Goal: Information Seeking & Learning: Learn about a topic

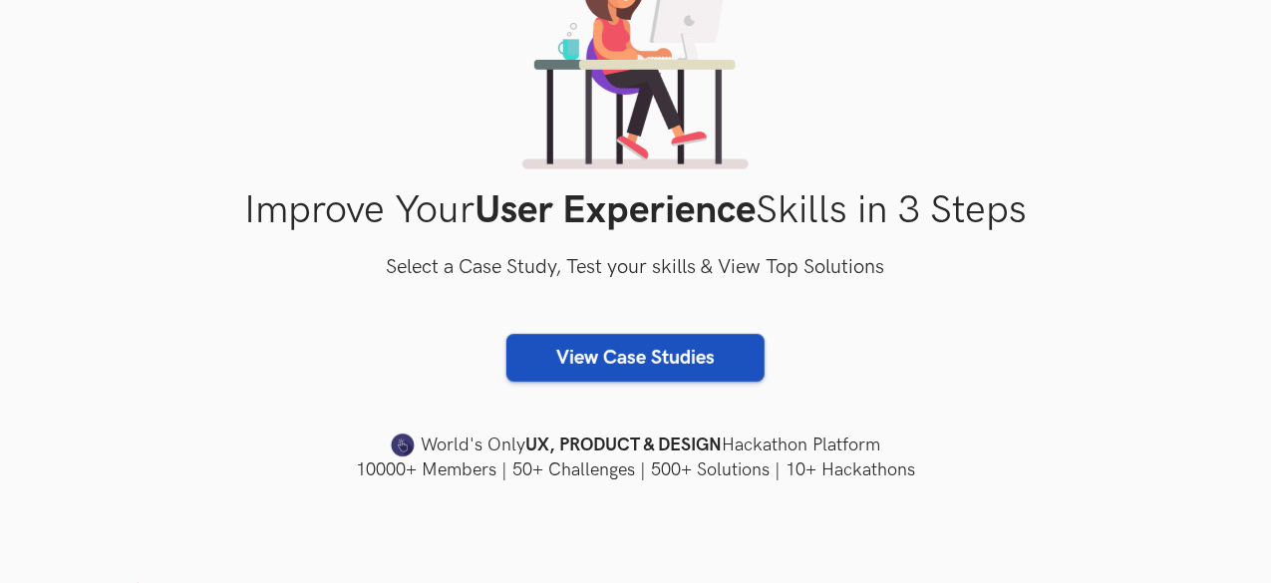
scroll to position [193, 0]
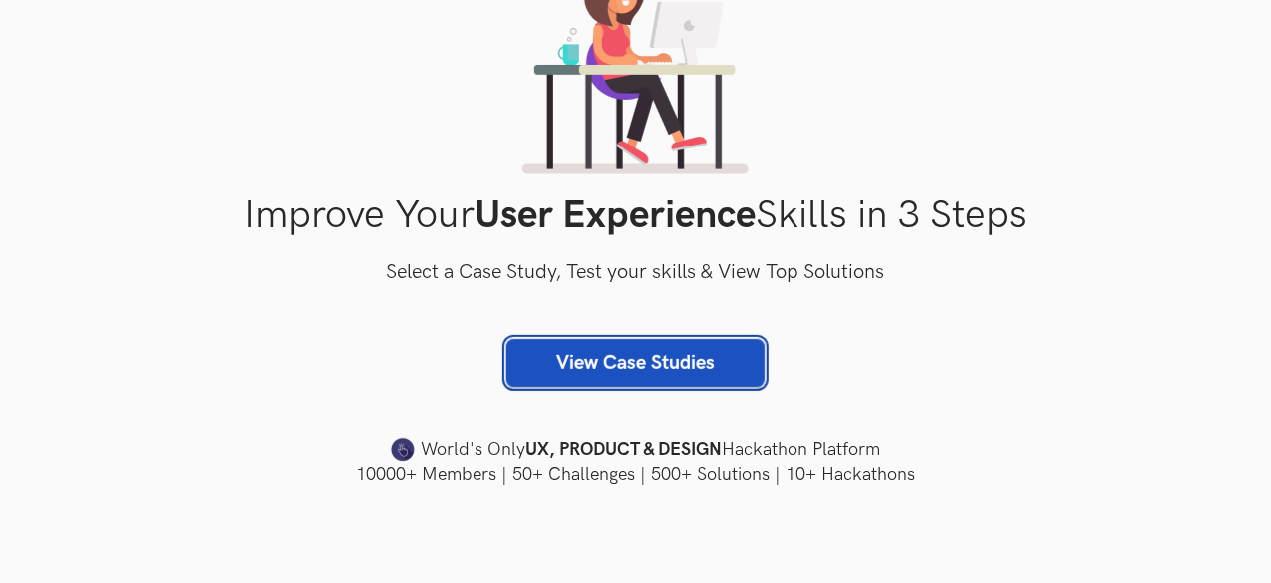
click at [665, 365] on link "View Case Studies" at bounding box center [636, 363] width 258 height 48
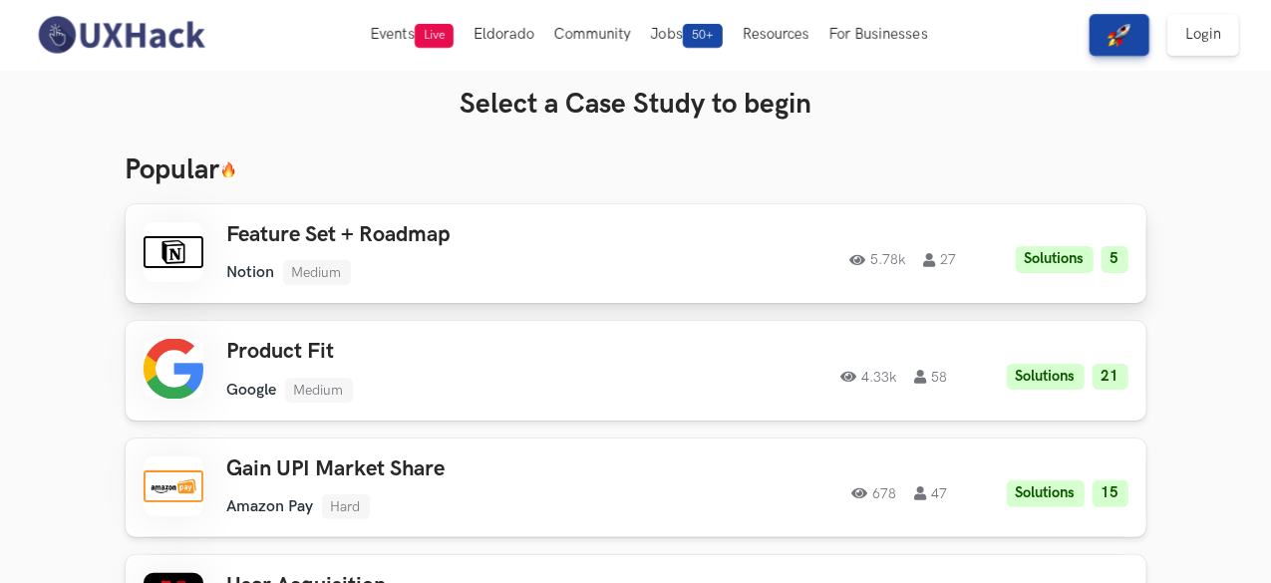
click at [269, 226] on h3 "Feature Set + Roadmap" at bounding box center [446, 235] width 439 height 26
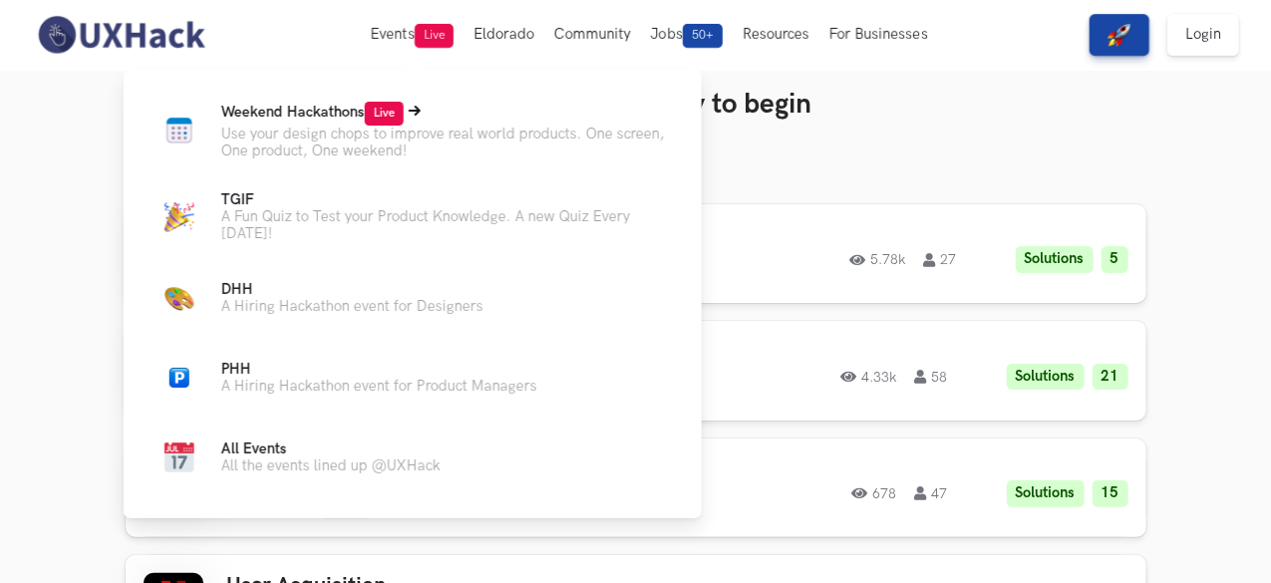
click at [272, 128] on p "Use your design chops to improve real world products. One screen, One product, …" at bounding box center [445, 143] width 449 height 34
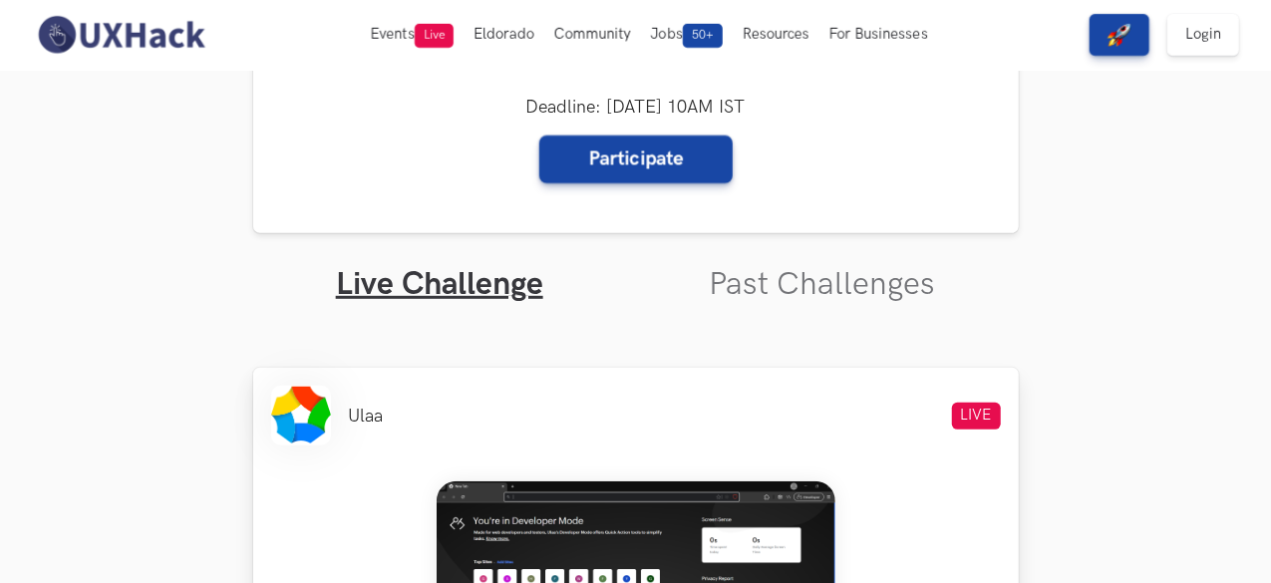
scroll to position [420, 0]
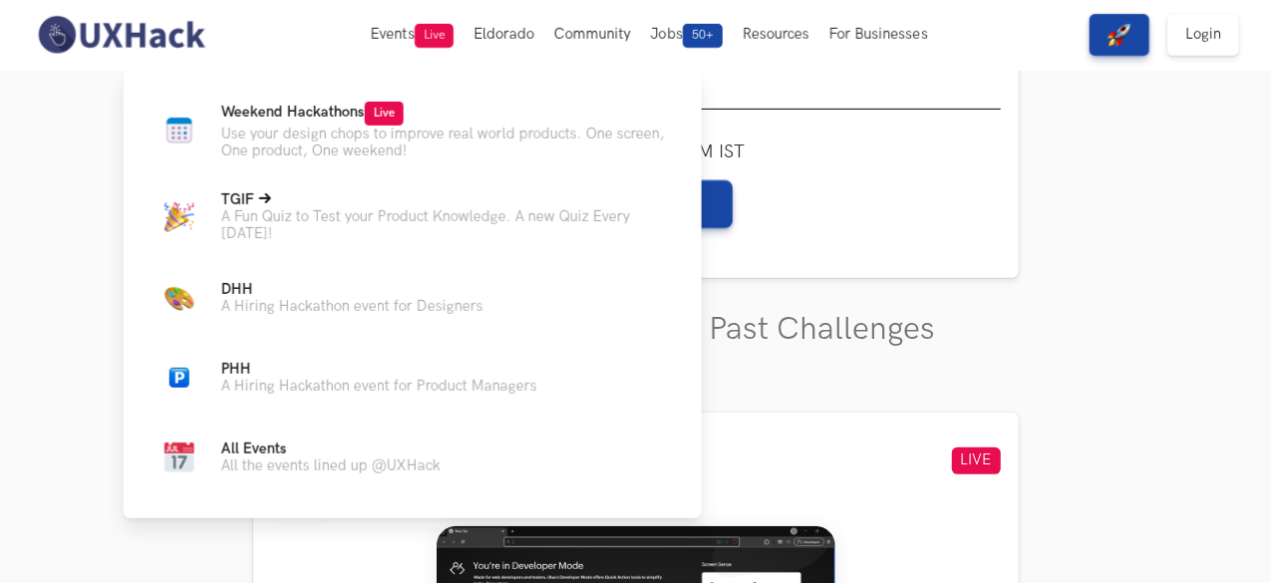
click at [419, 224] on p "A Fun Quiz to Test your Product Knowledge. A new Quiz Every [DATE]!" at bounding box center [445, 225] width 449 height 34
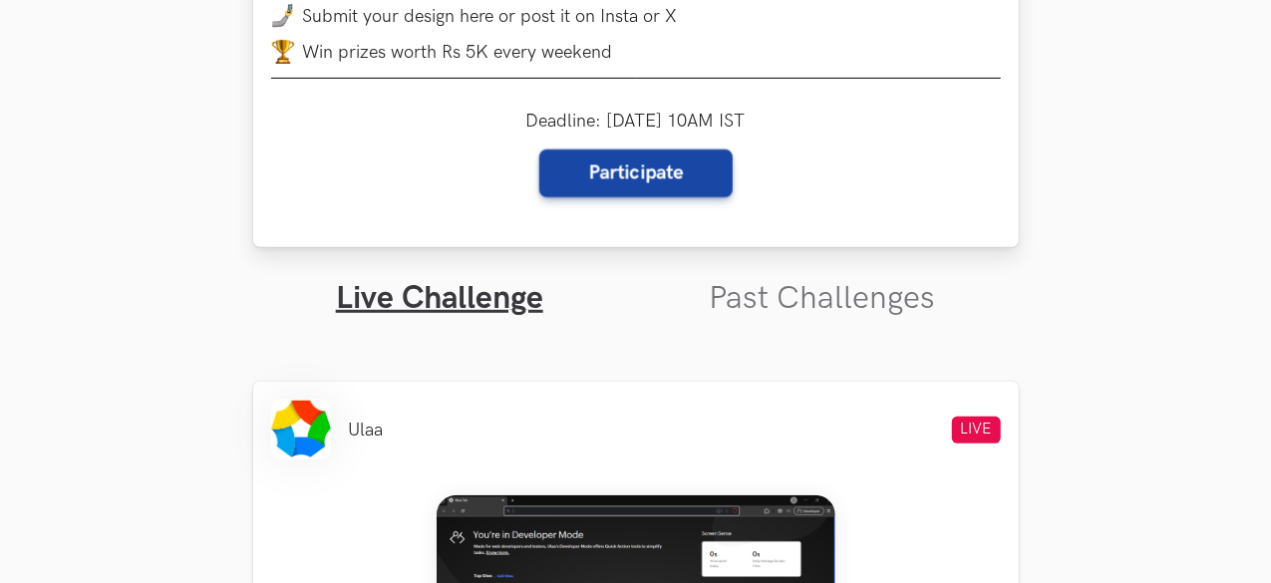
scroll to position [0, 0]
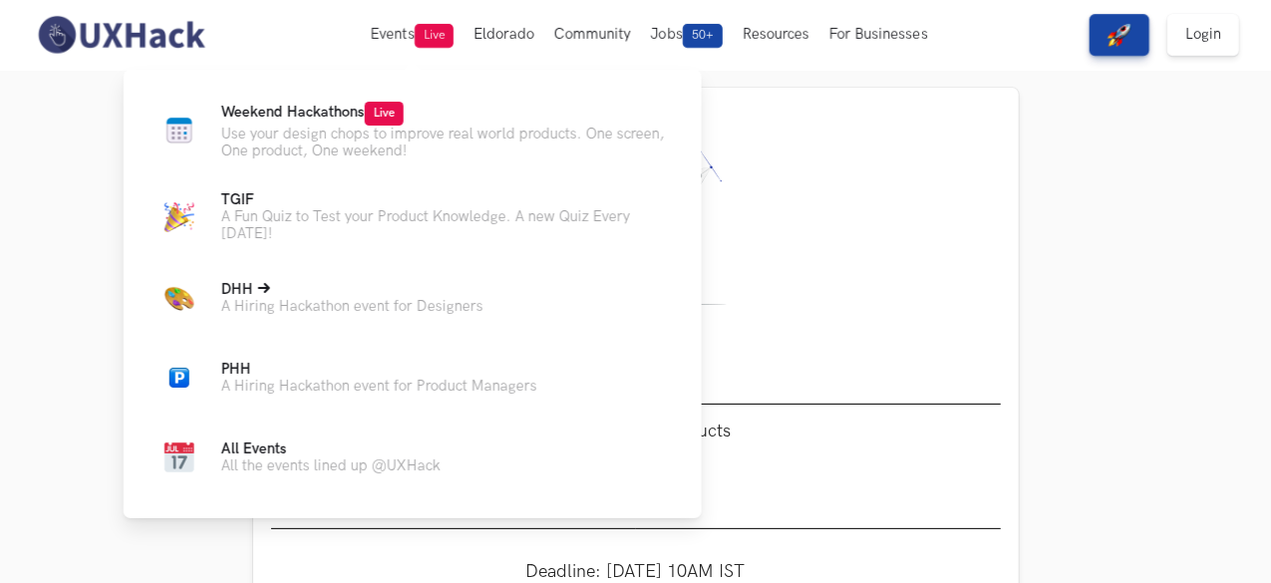
click at [394, 322] on link "DHH Live A Hiring Hackathon event for Designers" at bounding box center [413, 298] width 515 height 48
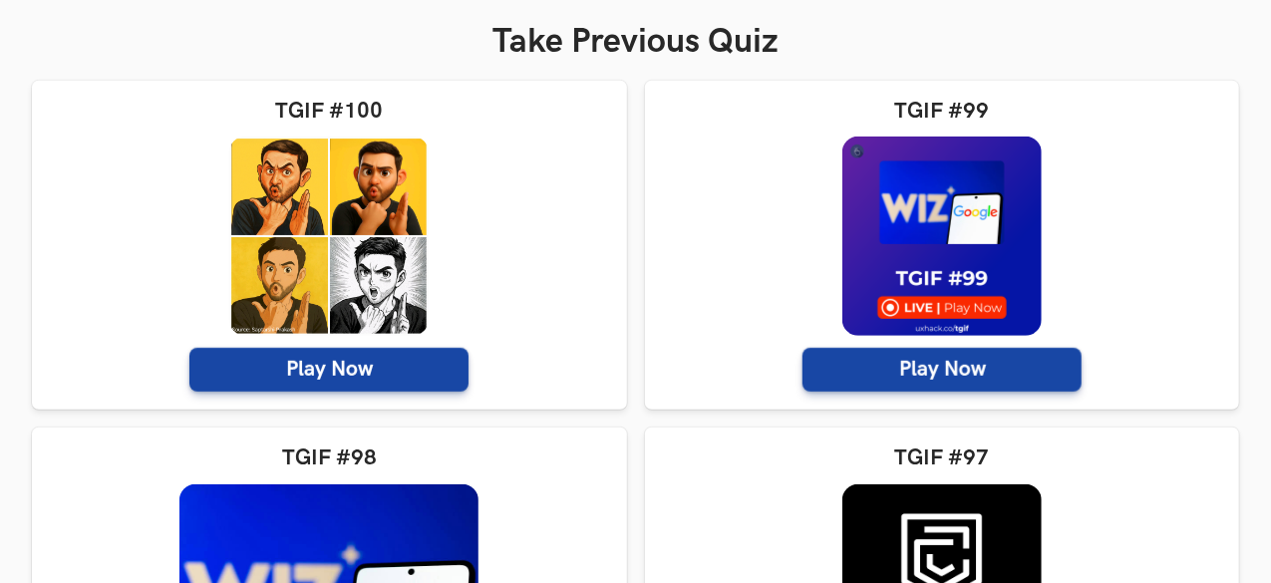
scroll to position [430, 0]
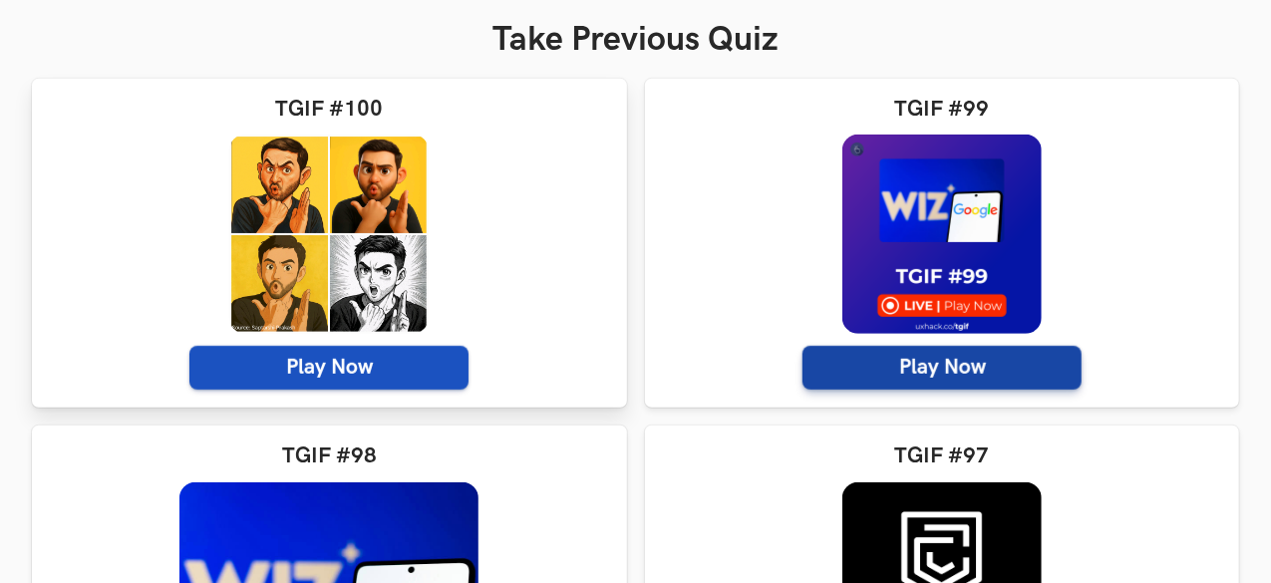
click at [233, 380] on span "Play Now" at bounding box center [328, 368] width 279 height 44
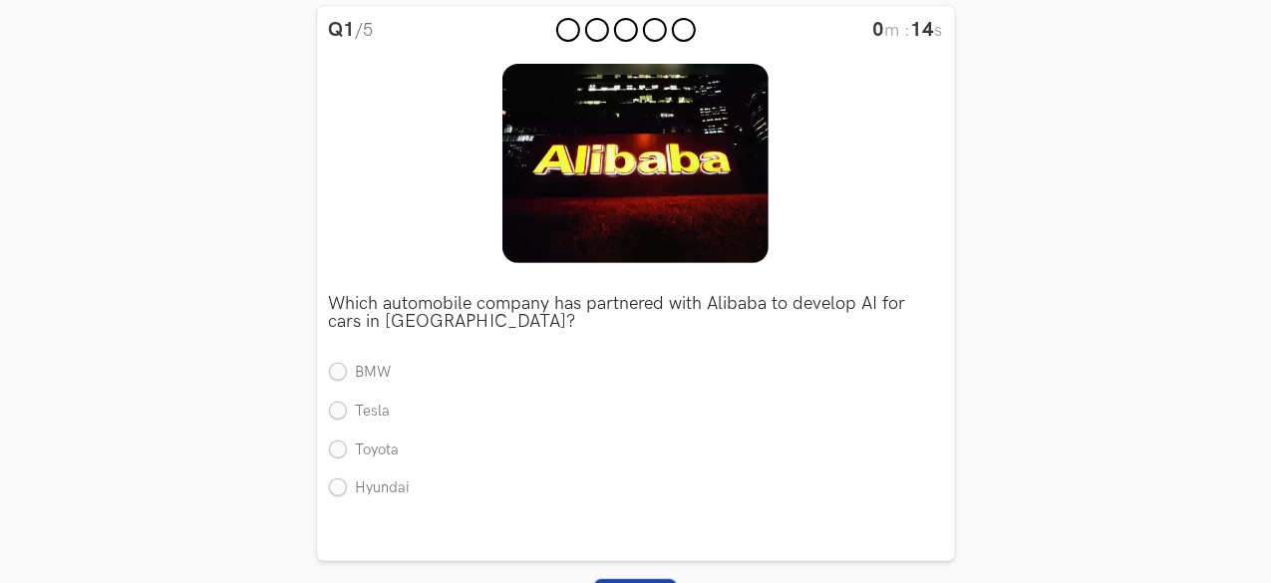
scroll to position [244, 0]
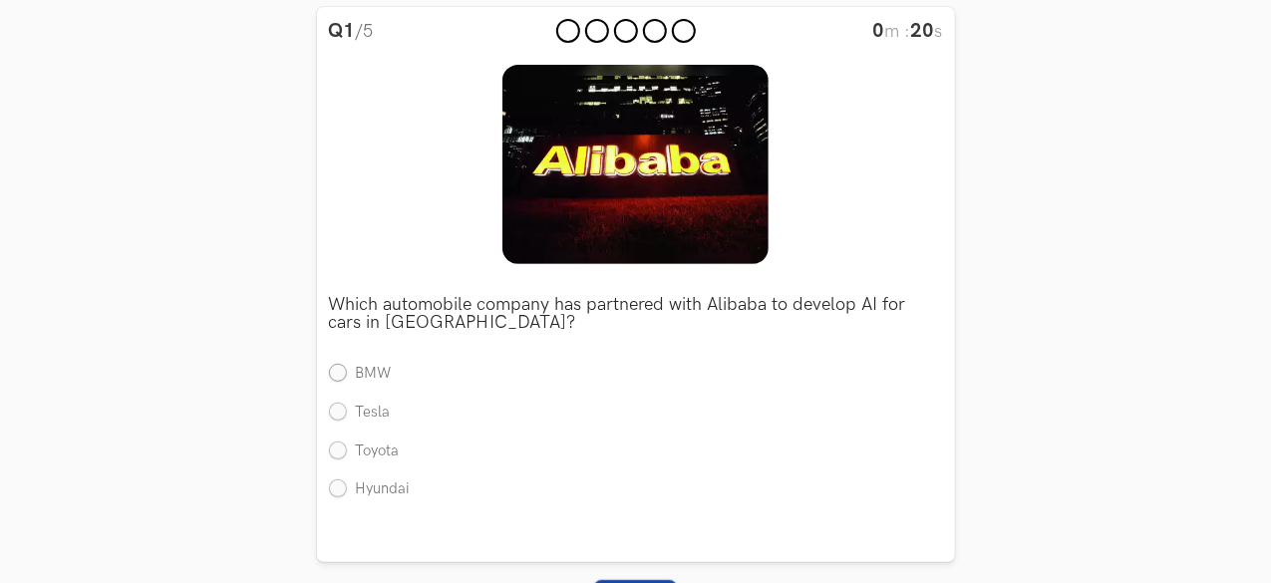
click at [344, 376] on label "BMW" at bounding box center [360, 374] width 63 height 21
click at [344, 376] on input "BMW" at bounding box center [338, 375] width 18 height 18
radio input "true"
click at [330, 452] on label "Toyota" at bounding box center [364, 452] width 71 height 21
click at [330, 452] on input "Toyota" at bounding box center [338, 452] width 18 height 18
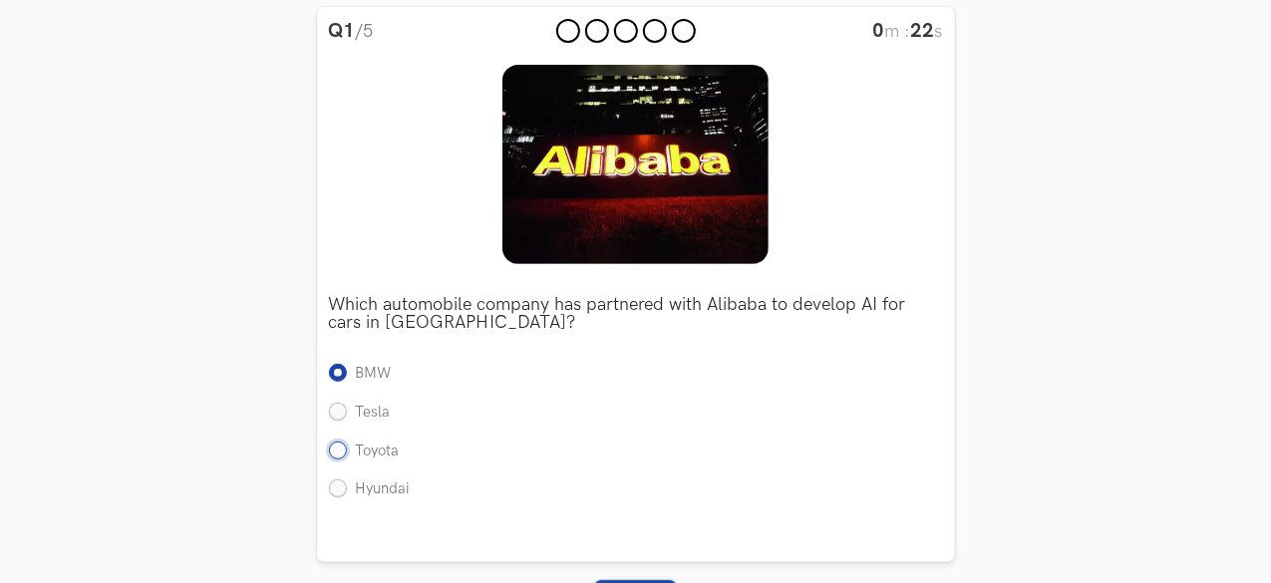
radio input "true"
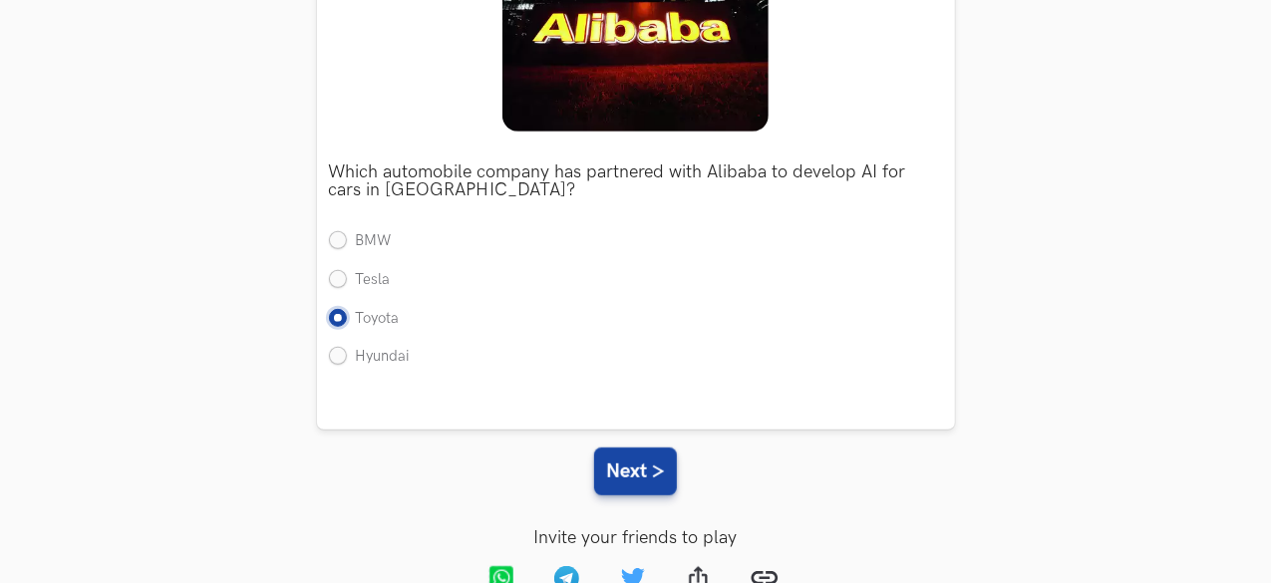
scroll to position [378, 0]
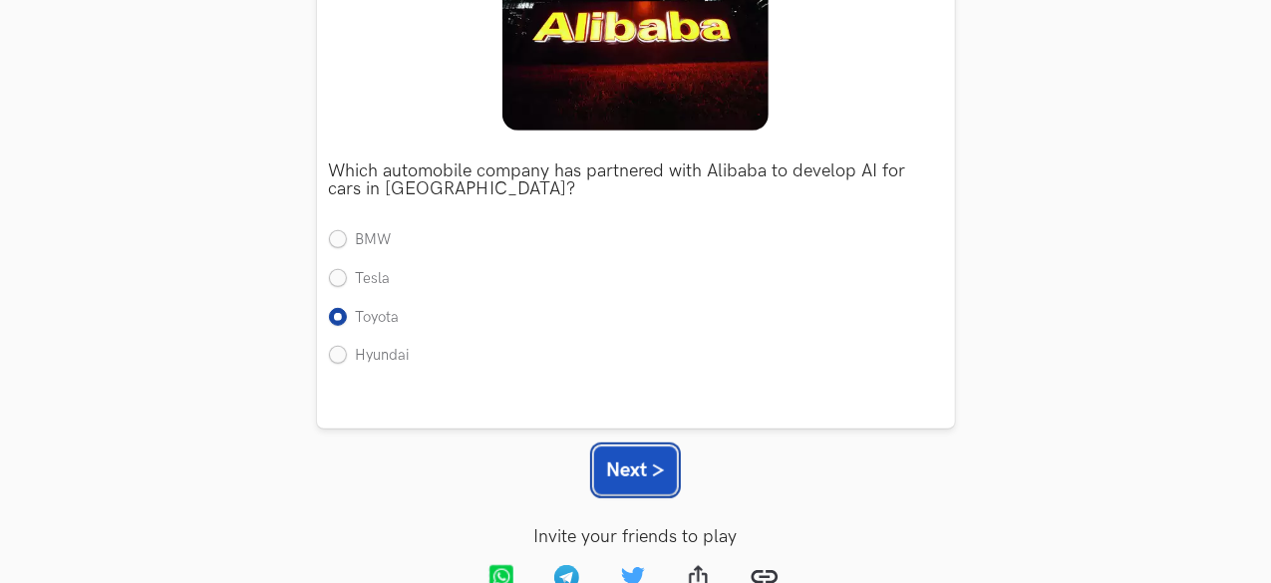
click at [615, 451] on button "Next >" at bounding box center [635, 471] width 83 height 48
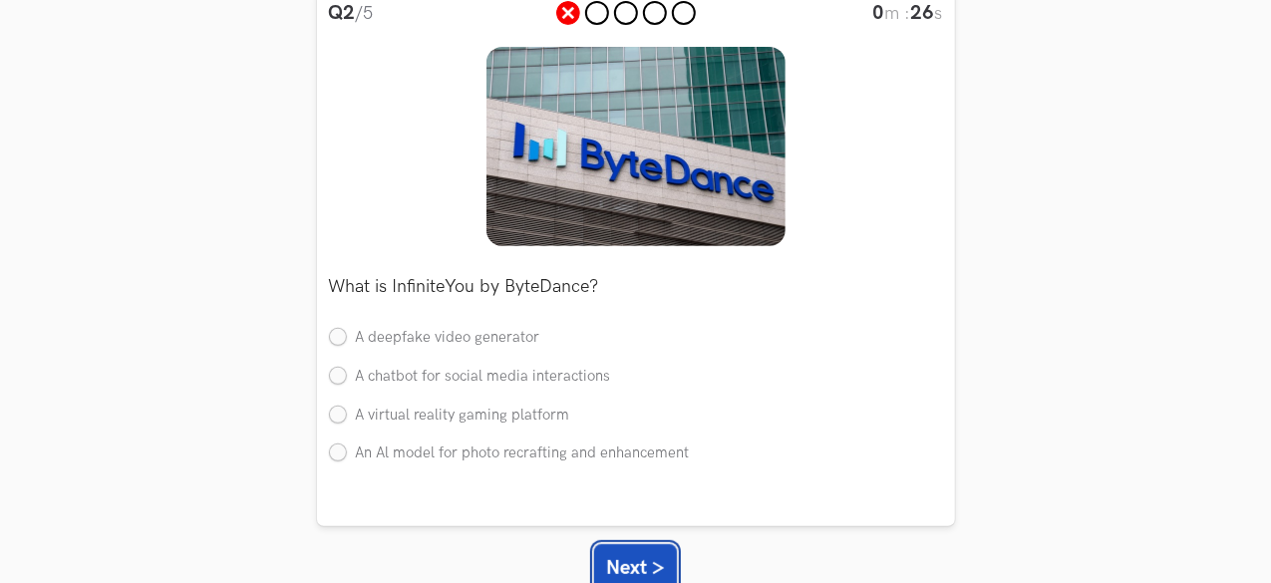
scroll to position [228, 0]
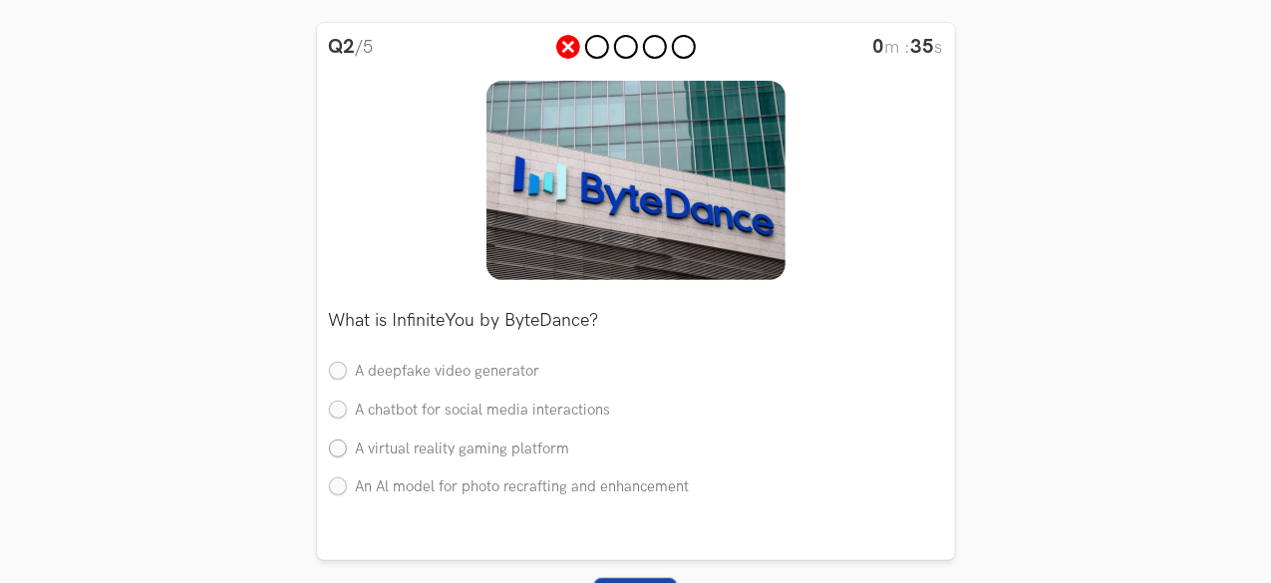
click at [340, 453] on label "A virtual reality gaming platform" at bounding box center [449, 450] width 241 height 21
click at [340, 453] on input "A virtual reality gaming platform" at bounding box center [338, 450] width 18 height 18
radio input "true"
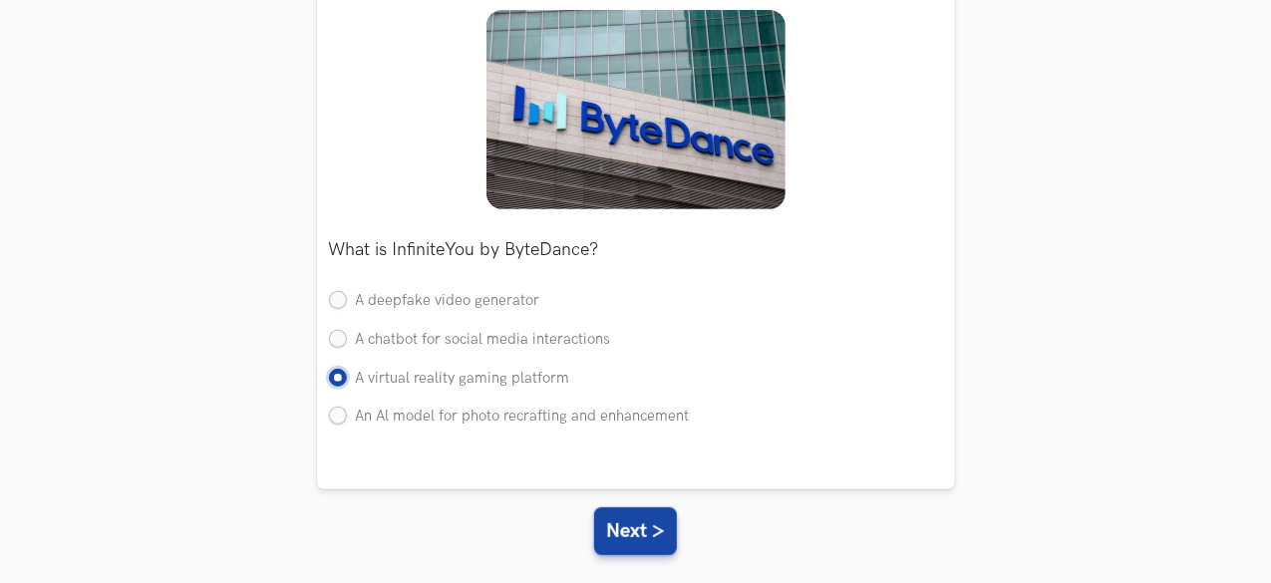
scroll to position [300, 0]
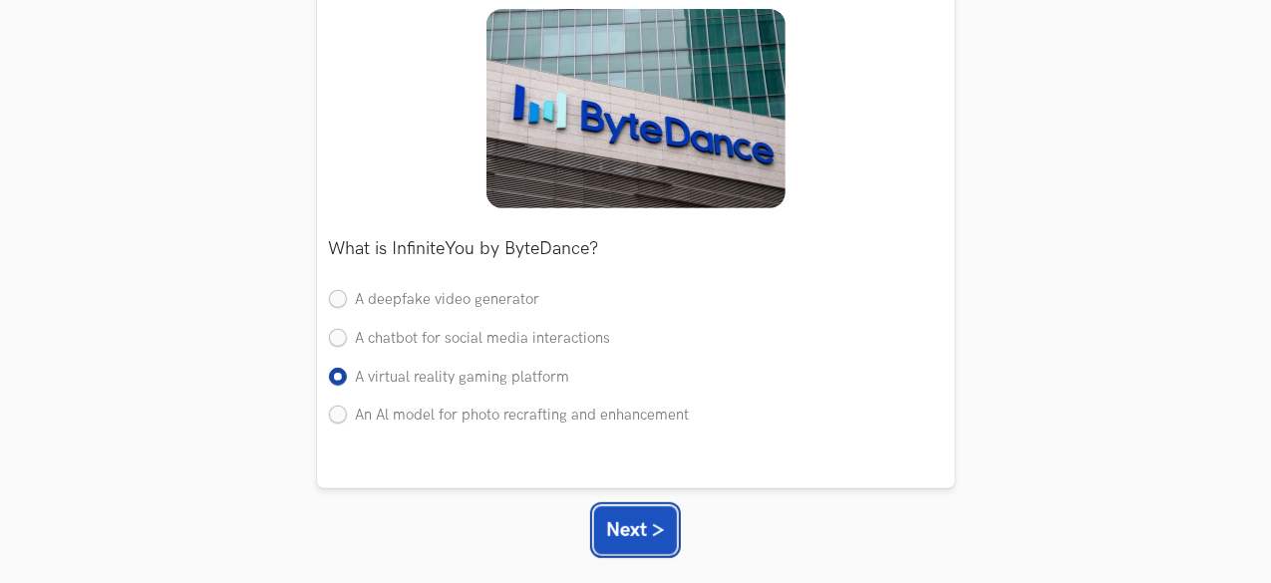
click at [650, 528] on button "Next >" at bounding box center [635, 531] width 83 height 48
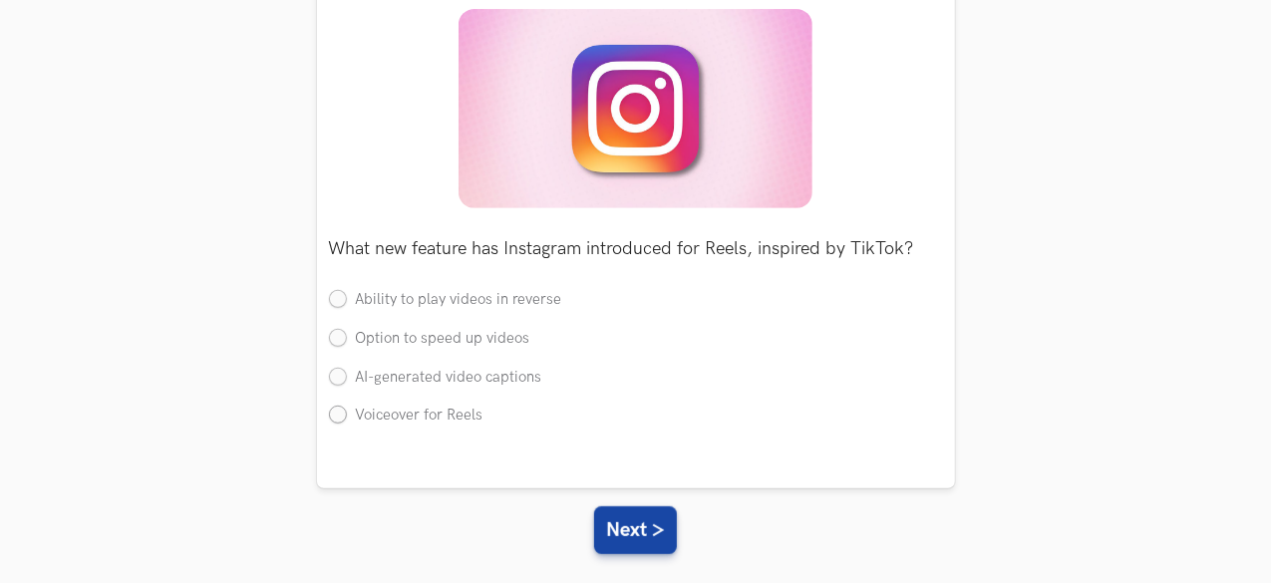
click at [339, 417] on label "Voiceover for Reels" at bounding box center [406, 416] width 155 height 21
click at [339, 417] on input "Voiceover for Reels" at bounding box center [338, 417] width 18 height 18
radio input "true"
click at [652, 533] on button "Next >" at bounding box center [635, 531] width 83 height 48
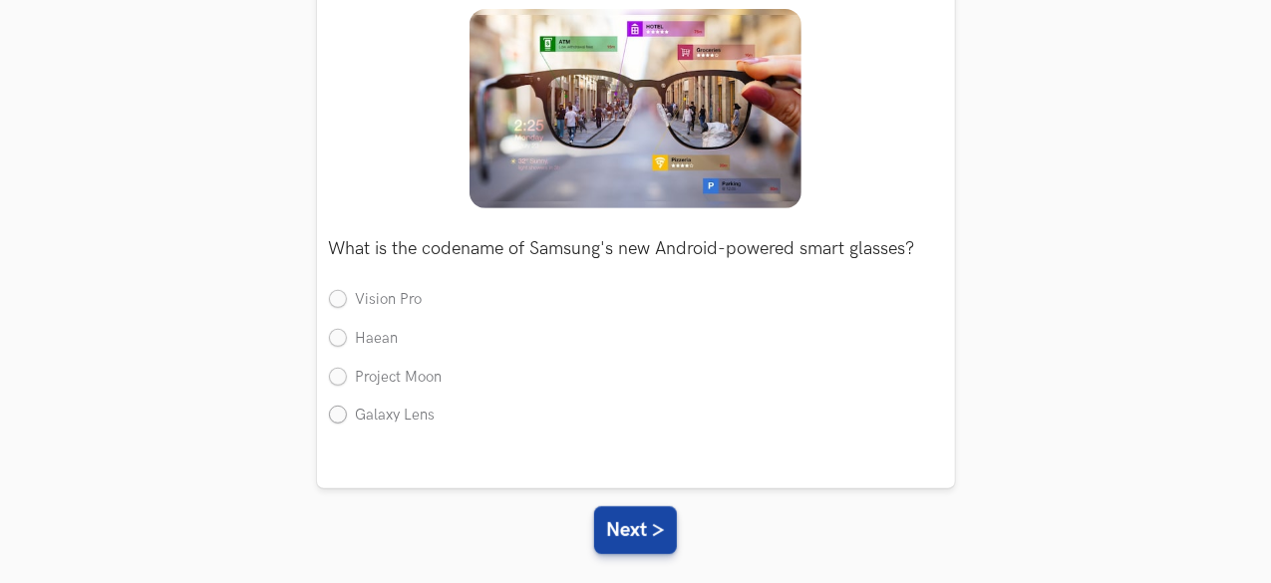
click at [338, 413] on label "Galaxy Lens" at bounding box center [382, 416] width 107 height 21
click at [338, 413] on input "Galaxy Lens" at bounding box center [338, 417] width 18 height 18
radio input "true"
click at [656, 545] on button "Next >" at bounding box center [635, 531] width 83 height 48
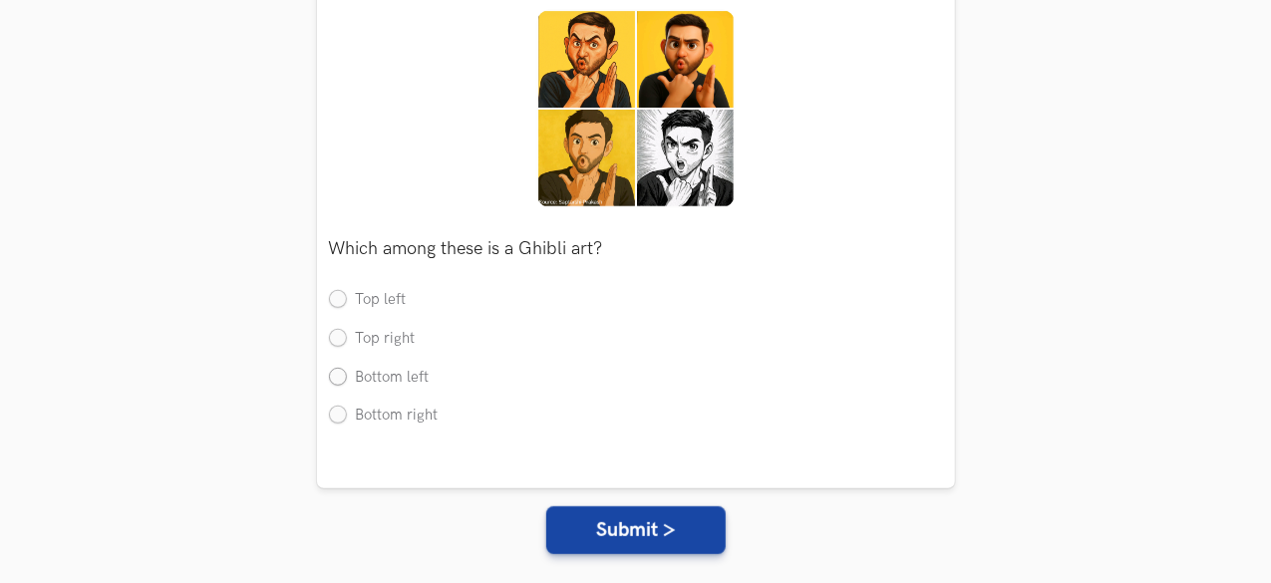
click at [338, 378] on label "Bottom left" at bounding box center [379, 378] width 101 height 21
click at [338, 378] on input "Bottom left" at bounding box center [338, 378] width 18 height 18
radio input "true"
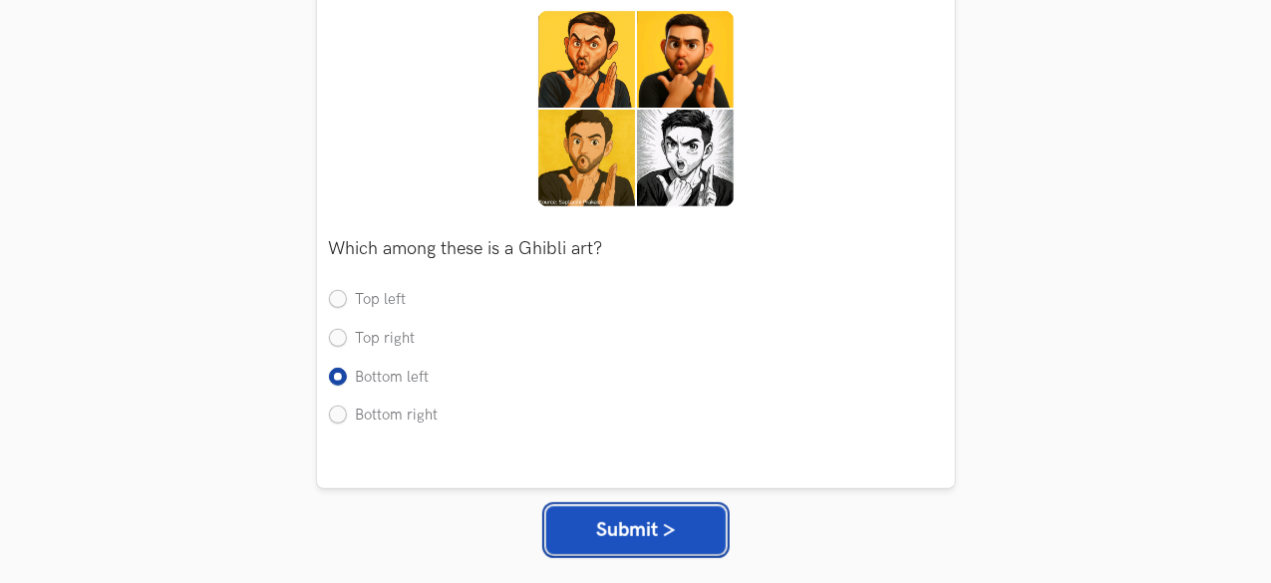
click at [640, 539] on button "Submit >" at bounding box center [635, 531] width 179 height 48
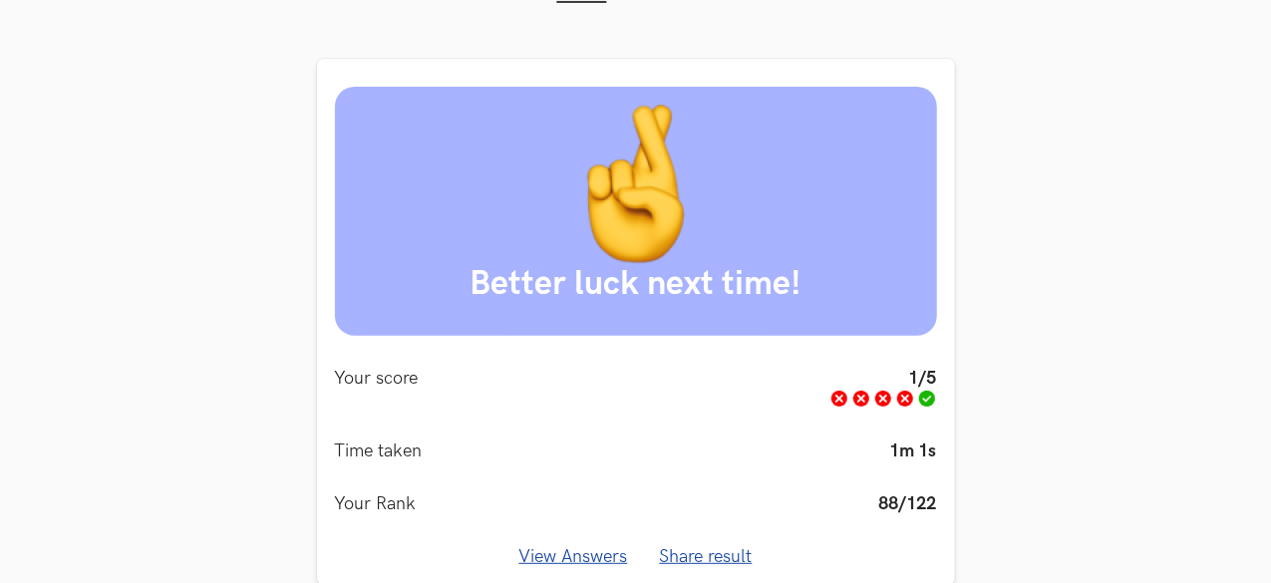
scroll to position [319, 0]
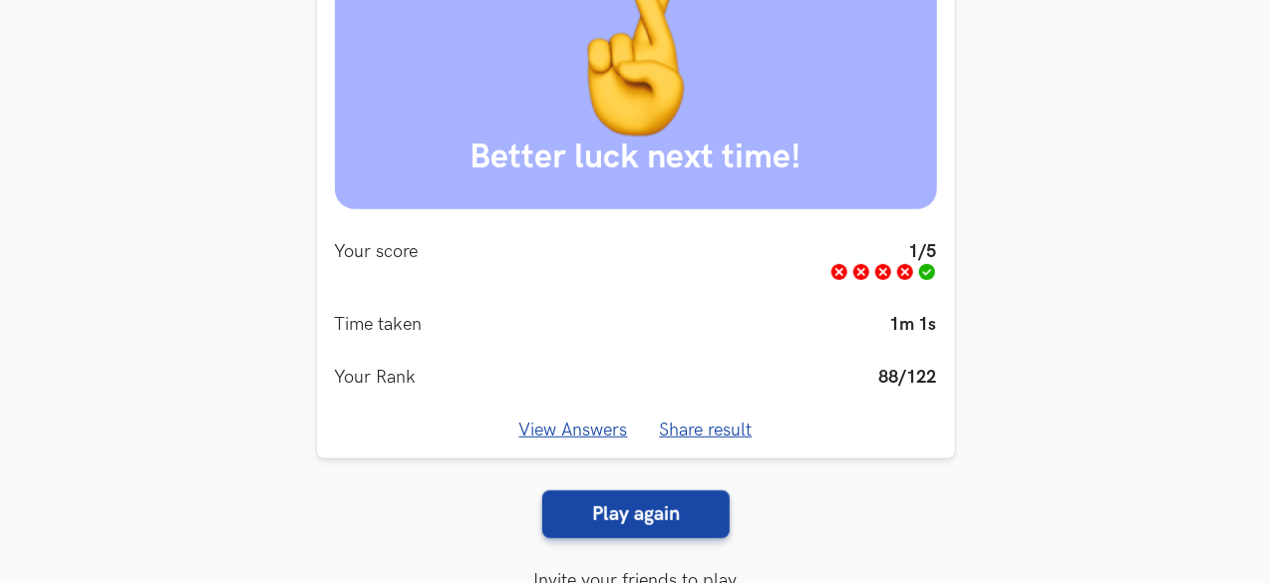
click at [598, 431] on link "View Answers" at bounding box center [574, 430] width 109 height 21
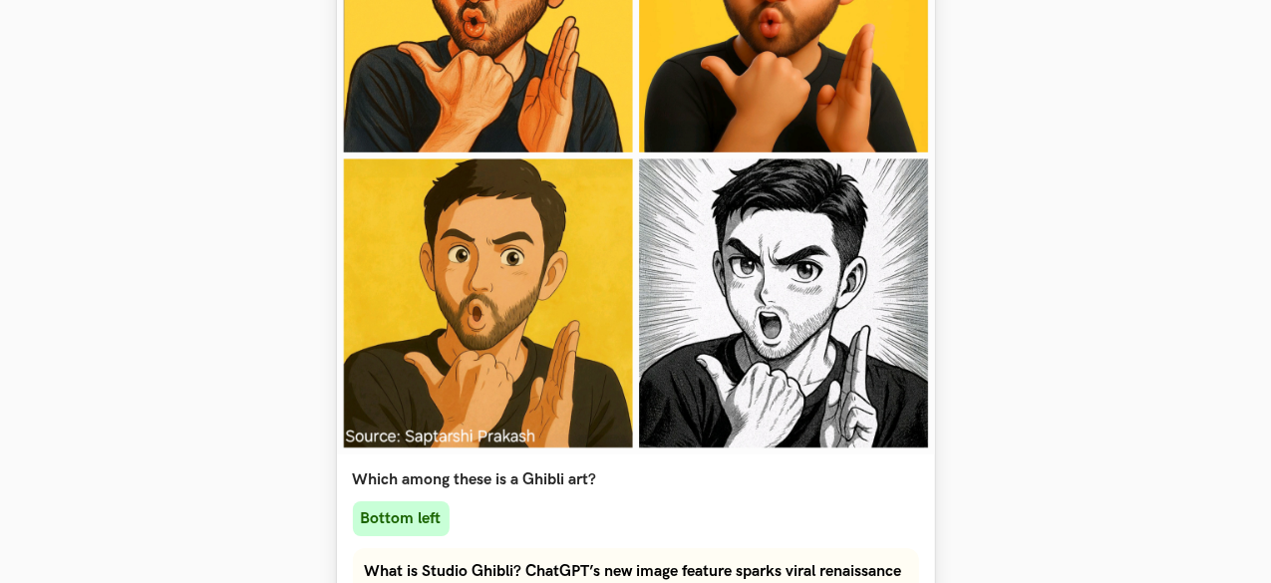
scroll to position [3325, 0]
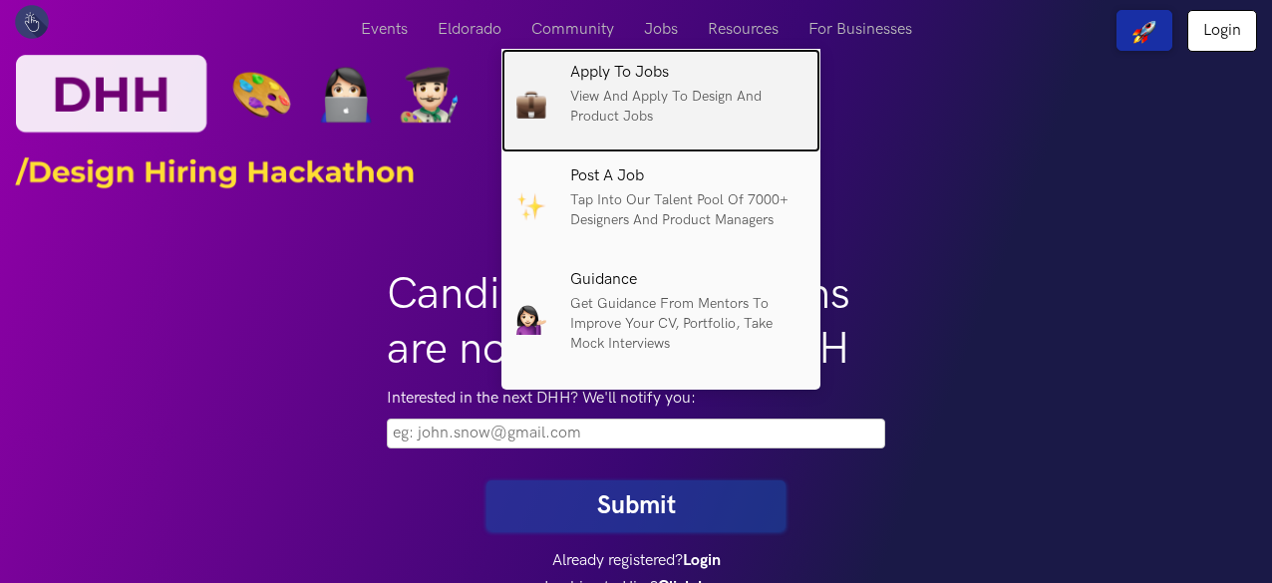
click at [639, 97] on p "View and apply to design and product jobs" at bounding box center [687, 107] width 235 height 40
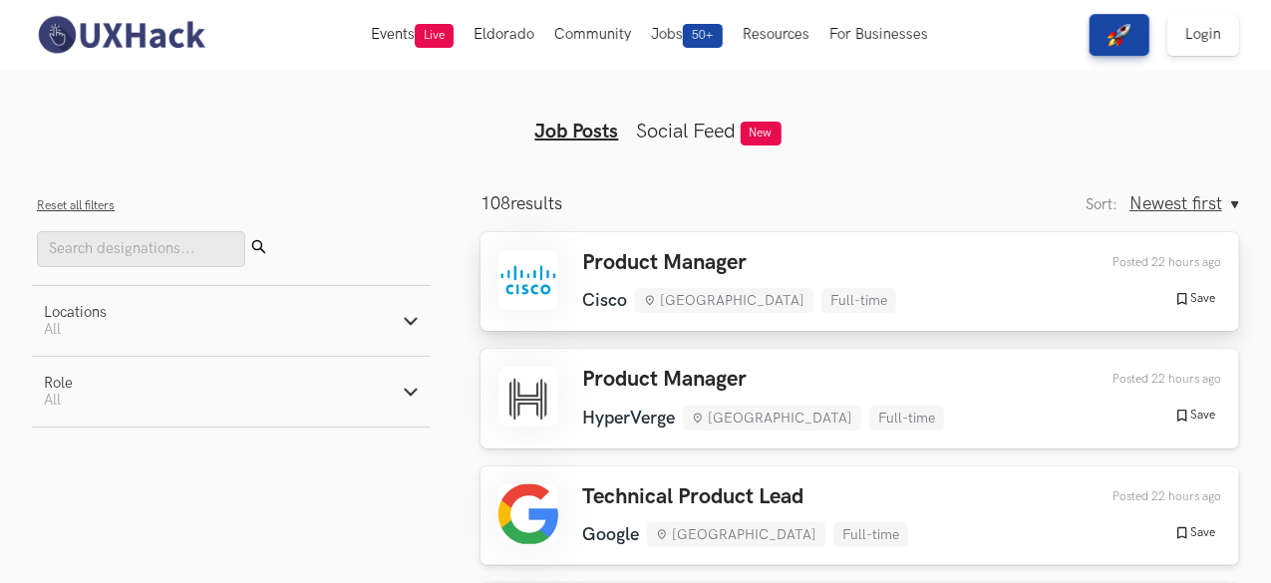
click at [516, 279] on div at bounding box center [529, 280] width 60 height 60
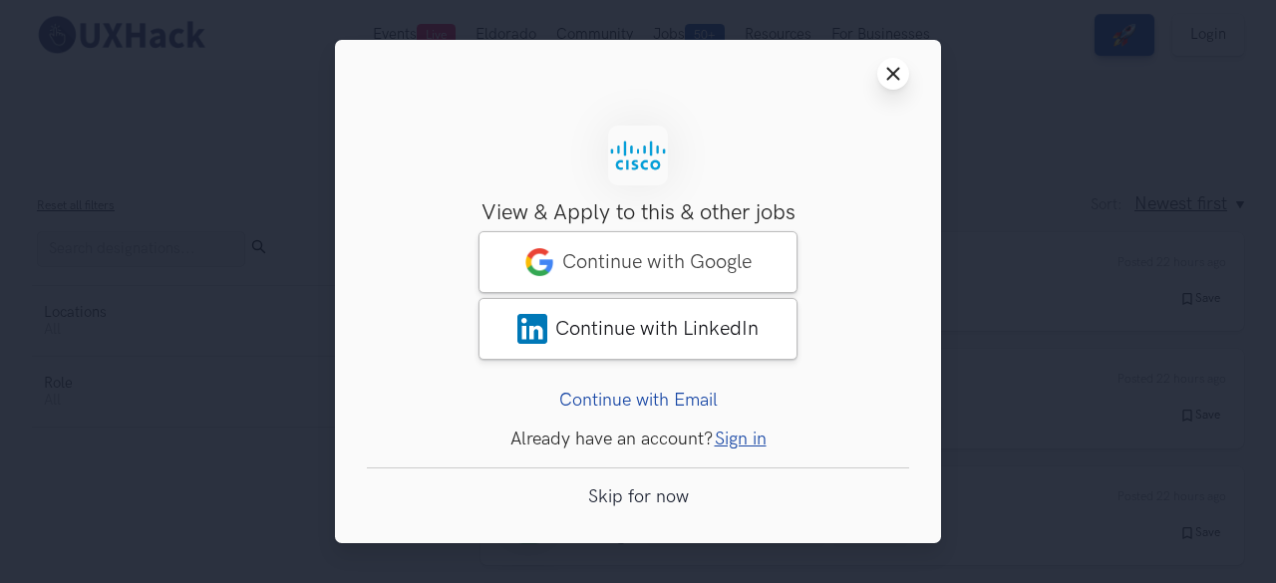
click at [903, 79] on button "Close modal window" at bounding box center [893, 74] width 32 height 32
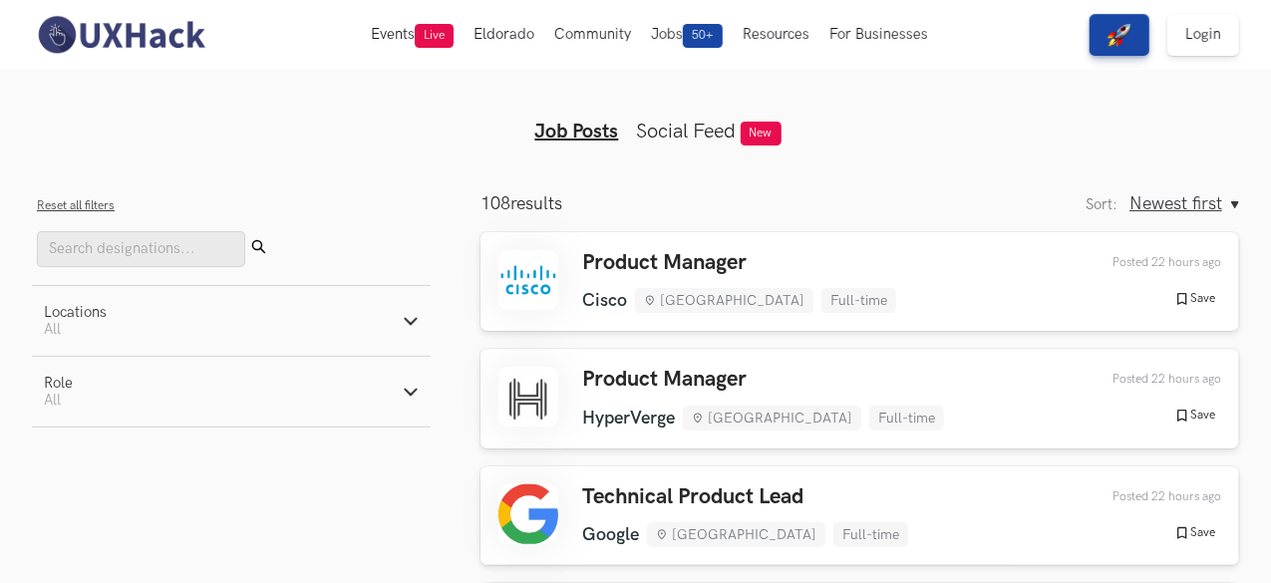
click at [415, 391] on line "button" at bounding box center [410, 394] width 11 height 11
click at [425, 320] on button "Locations Active filters: All" at bounding box center [231, 321] width 399 height 70
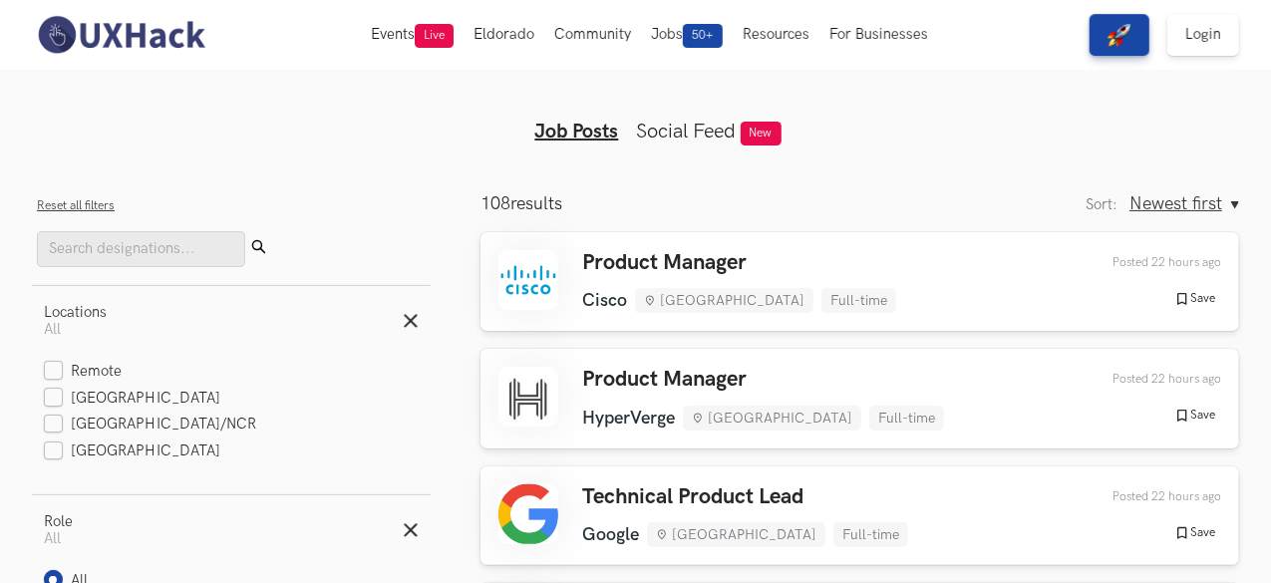
click at [383, 213] on div "Reset all filters Submit" at bounding box center [231, 230] width 389 height 74
